Goal: Task Accomplishment & Management: Manage account settings

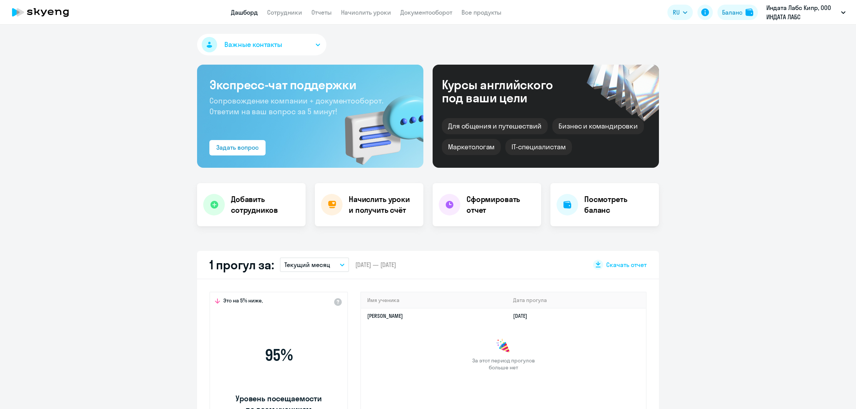
select select "30"
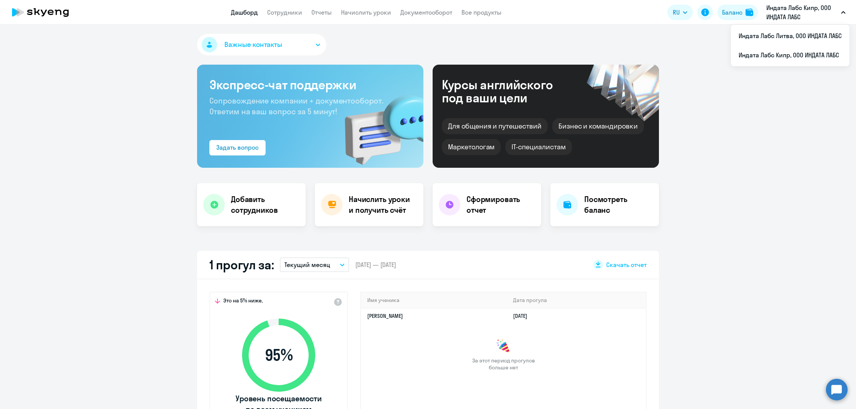
click at [791, 19] on p "Индата Лабс Кипр, ООО ИНДАТА ЛАБС" at bounding box center [802, 12] width 72 height 18
click at [296, 14] on link "Сотрудники" at bounding box center [284, 12] width 35 height 8
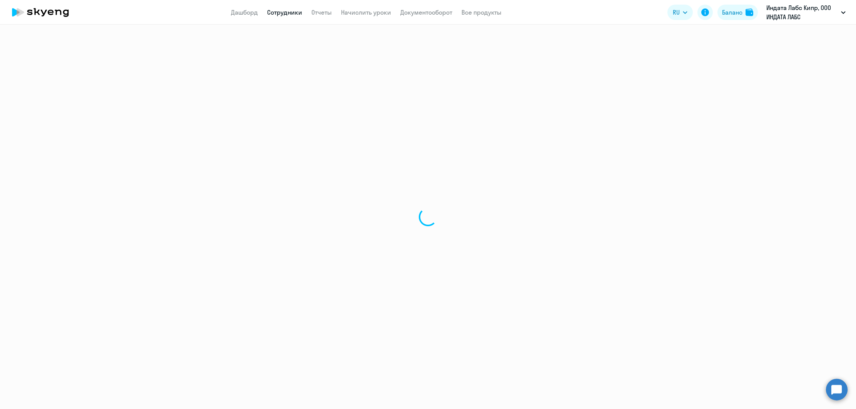
select select "30"
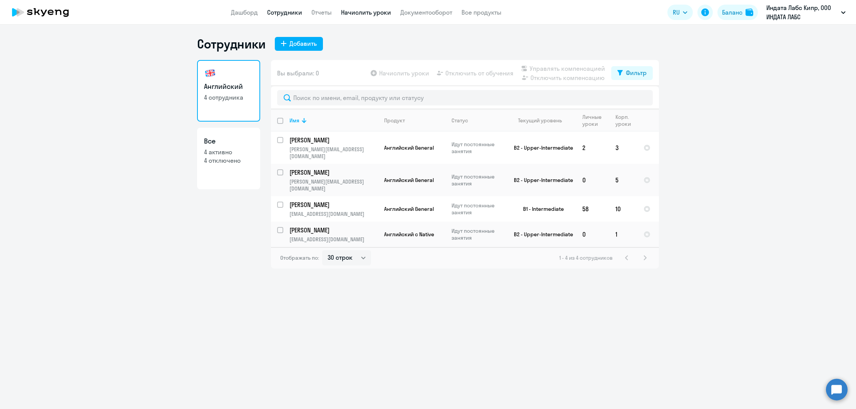
click at [367, 15] on link "Начислить уроки" at bounding box center [366, 12] width 50 height 8
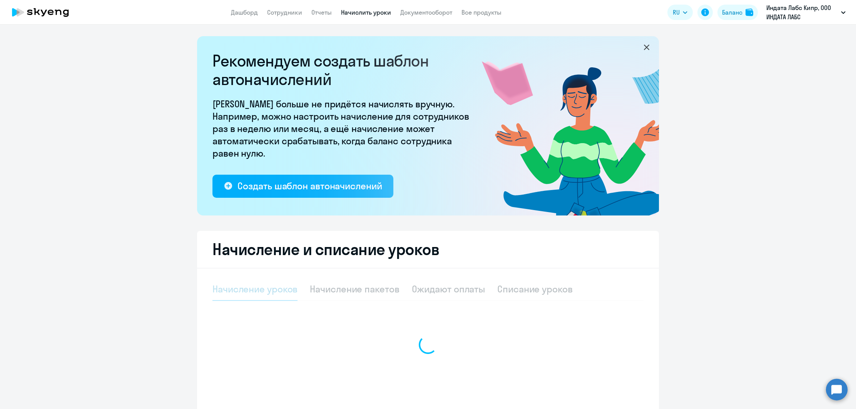
select select "10"
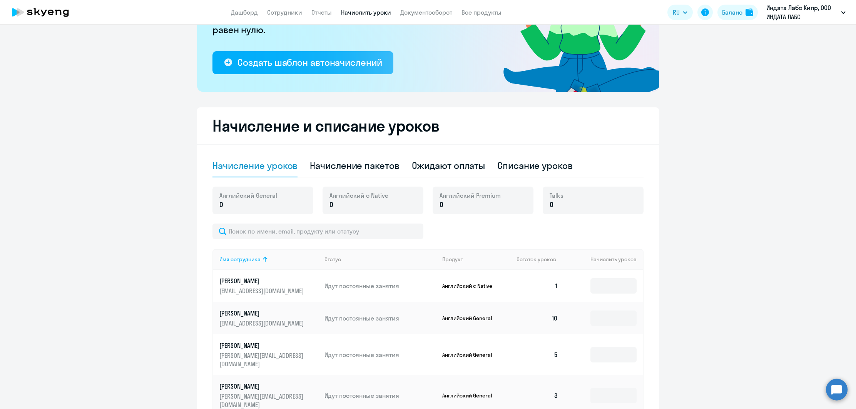
scroll to position [178, 0]
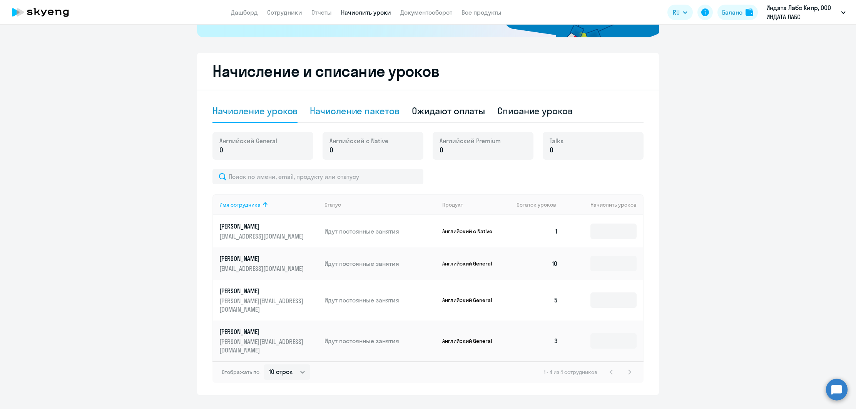
click at [371, 118] on div "Начисление пакетов" at bounding box center [354, 111] width 89 height 23
select select "10"
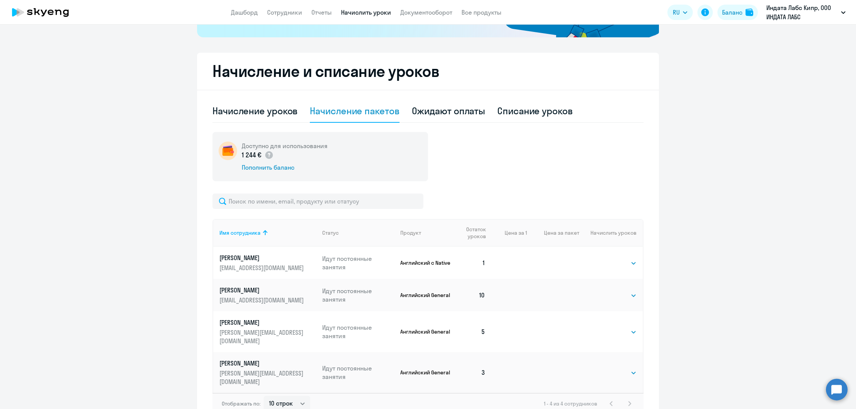
scroll to position [210, 0]
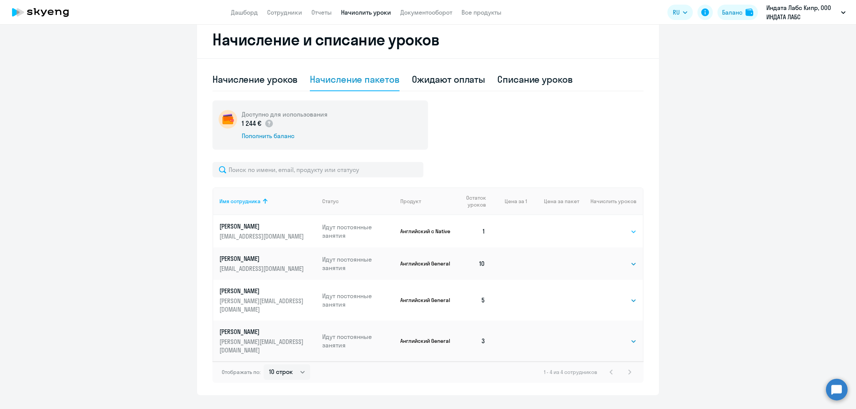
click at [616, 234] on select "Выбрать 4 8 16 32 64" at bounding box center [621, 231] width 32 height 9
select select "4"
click at [605, 227] on select "Выбрать 4 8 16 32 64" at bounding box center [621, 231] width 32 height 9
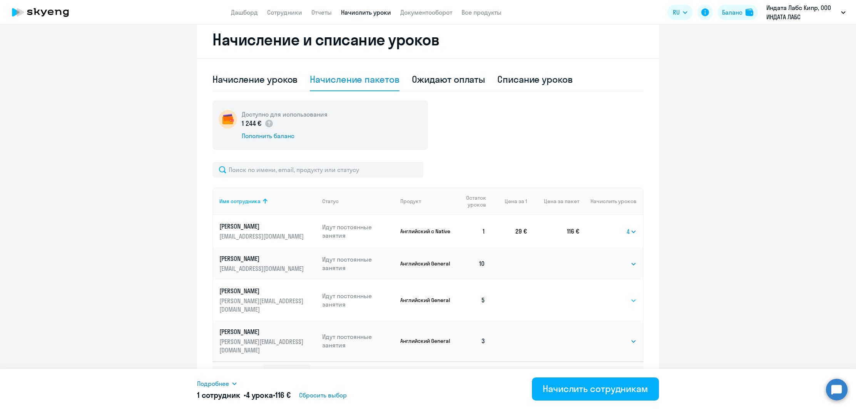
click at [621, 298] on select "Выбрать 4 8 16 32 64" at bounding box center [621, 300] width 32 height 9
select select "8"
click at [605, 296] on select "Выбрать 4 8 16 32 64" at bounding box center [621, 300] width 32 height 9
click at [629, 337] on select "Выбрать 4 8 16 32 64" at bounding box center [621, 341] width 32 height 9
select select "8"
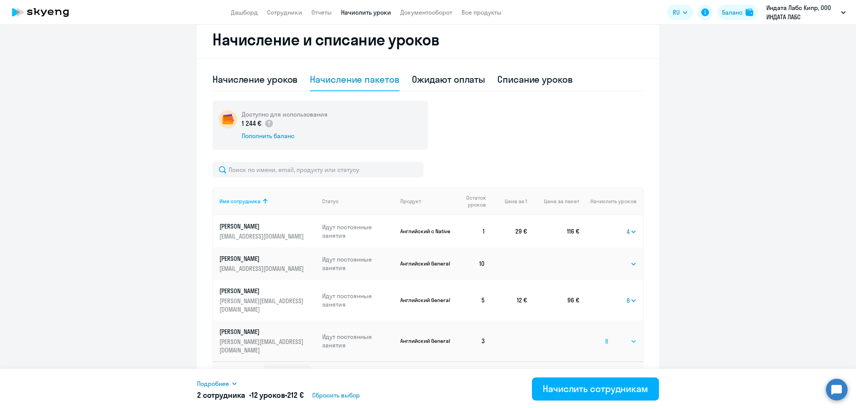
click at [605, 337] on select "Выбрать 4 8 16 32 64" at bounding box center [621, 341] width 32 height 9
click at [686, 337] on ng-component "Рекомендуем создать шаблон автоначислений Уроки больше не придётся начислять вр…" at bounding box center [428, 111] width 856 height 569
click at [613, 390] on div "Начислить сотрудникам" at bounding box center [594, 388] width 105 height 12
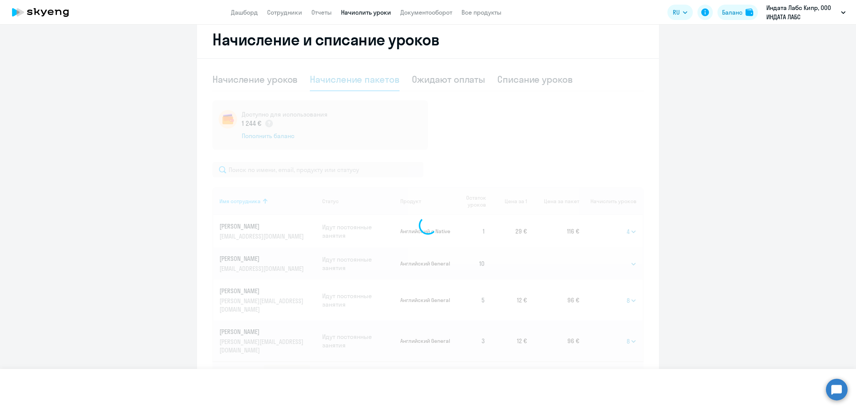
select select
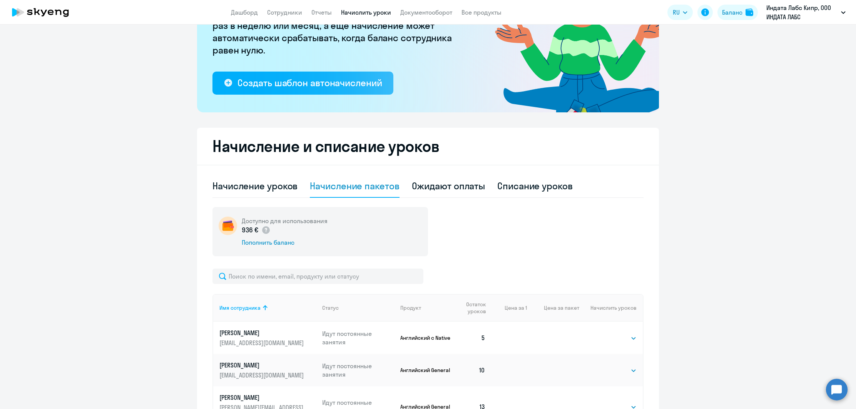
scroll to position [0, 0]
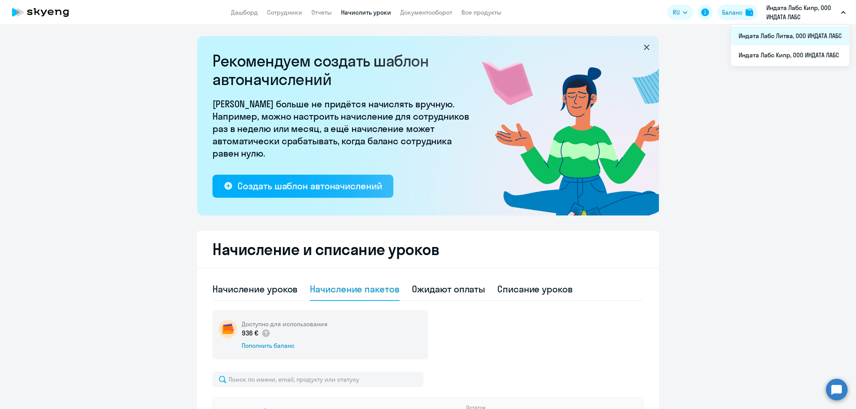
click at [773, 41] on li "Индата Лабс Литва, ООО ИНДАТА ЛАБС" at bounding box center [790, 35] width 118 height 19
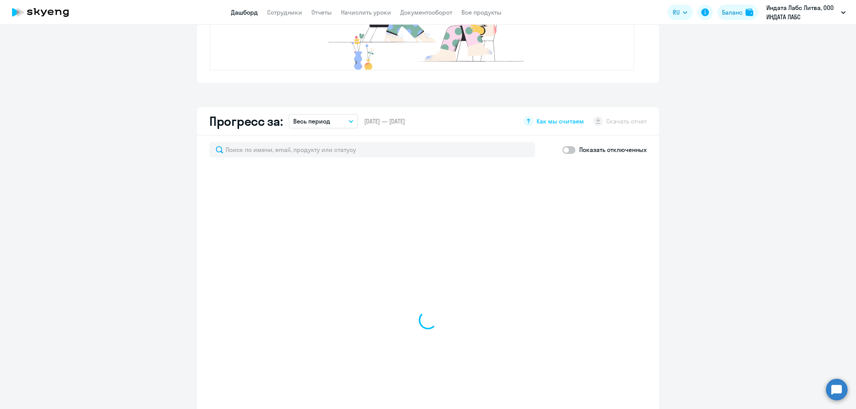
select select "30"
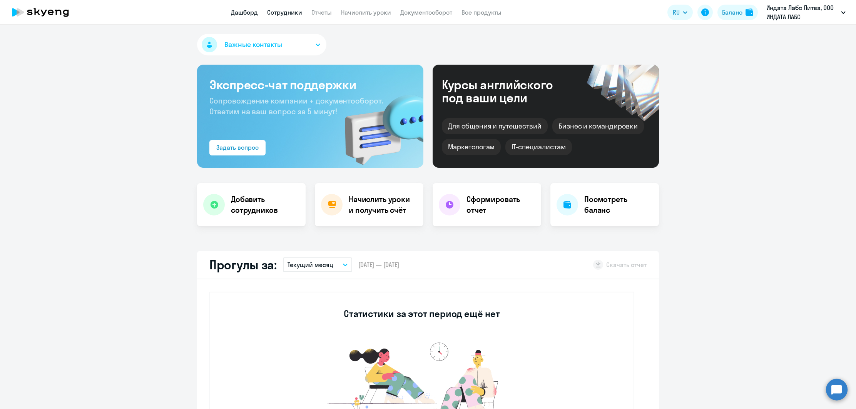
click at [275, 12] on link "Сотрудники" at bounding box center [284, 12] width 35 height 8
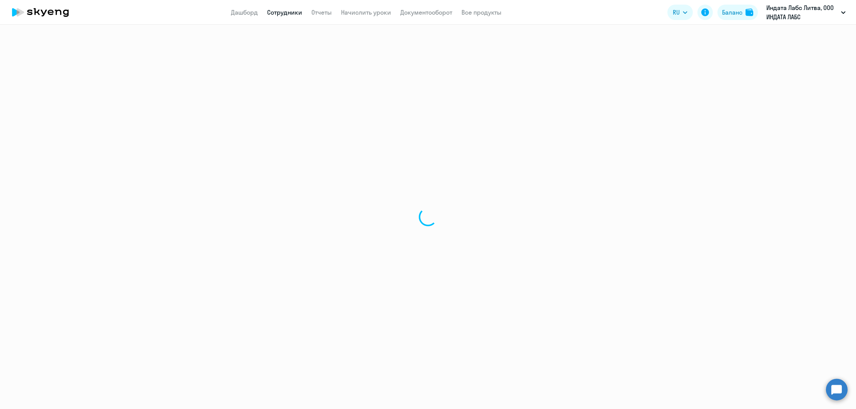
select select "30"
